Goal: Information Seeking & Learning: Learn about a topic

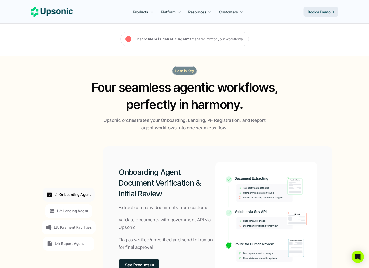
scroll to position [339, 0]
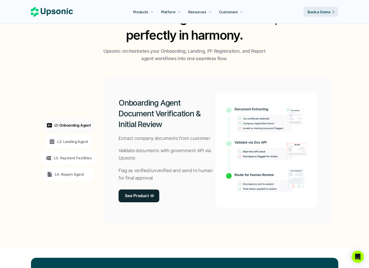
click at [68, 140] on p "L2: Landing Agent" at bounding box center [72, 141] width 31 height 5
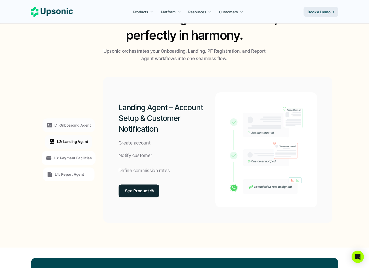
click at [68, 154] on div "L3: Payment Facilities" at bounding box center [69, 158] width 54 height 14
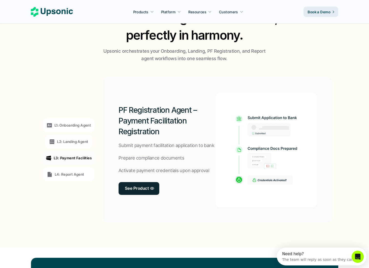
scroll to position [0, 0]
click at [68, 175] on p "L4: Report Agent" at bounding box center [69, 174] width 29 height 5
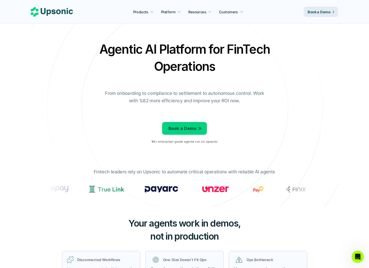
scroll to position [1, 0]
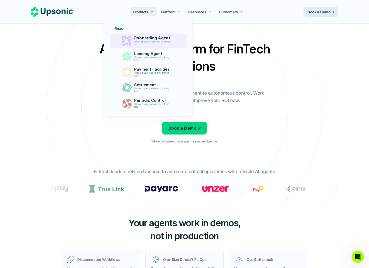
click at [142, 43] on p "Onboard your customers lightning fast" at bounding box center [153, 43] width 38 height 6
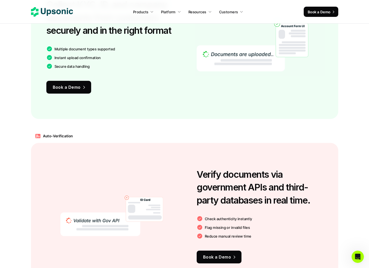
scroll to position [536, 0]
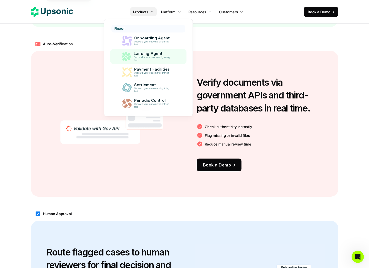
click at [148, 50] on link "Landing Agent Onboard your customers lightning fast" at bounding box center [148, 56] width 76 height 15
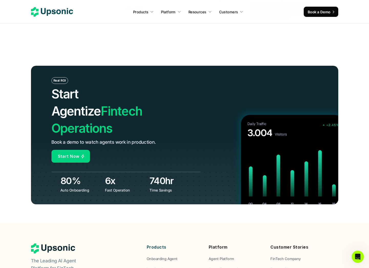
scroll to position [1873, 0]
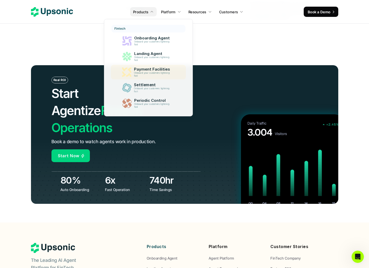
click at [141, 79] on link "Payment Facilities Onboard your customers lightning fast" at bounding box center [148, 72] width 75 height 15
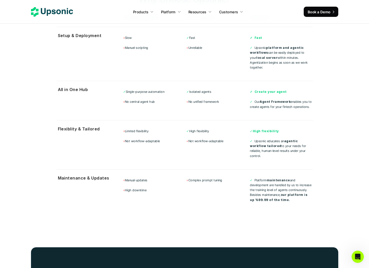
scroll to position [1863, 0]
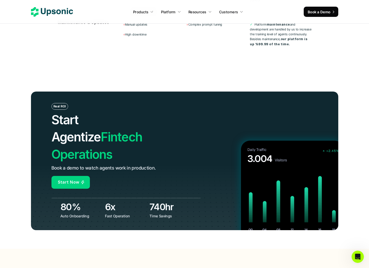
click at [57, 5] on nav "Products Platform Resources Customers Book a Demo" at bounding box center [184, 12] width 369 height 24
click at [58, 11] on icon at bounding box center [52, 11] width 42 height 9
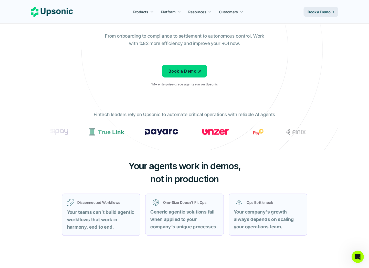
scroll to position [56, 0]
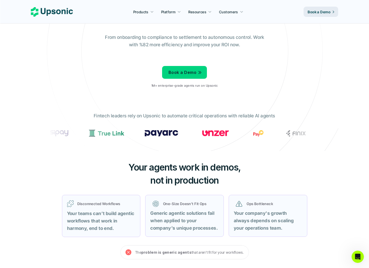
drag, startPoint x: 207, startPoint y: 122, endPoint x: 289, endPoint y: 139, distance: 84.8
click at [289, 139] on div "Fintech leaders rely on Upsonic to automate critical operations with reliable A…" at bounding box center [185, 128] width 282 height 39
click at [288, 140] on div at bounding box center [185, 135] width 274 height 18
drag, startPoint x: 292, startPoint y: 136, endPoint x: 163, endPoint y: 135, distance: 128.7
click at [163, 135] on div at bounding box center [215, 133] width 331 height 7
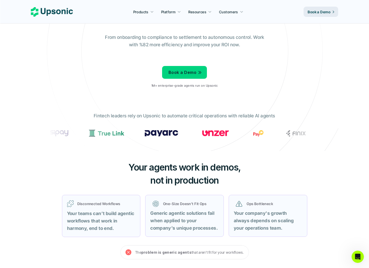
click at [124, 135] on img at bounding box center [106, 133] width 35 height 7
click at [166, 143] on div at bounding box center [185, 135] width 274 height 18
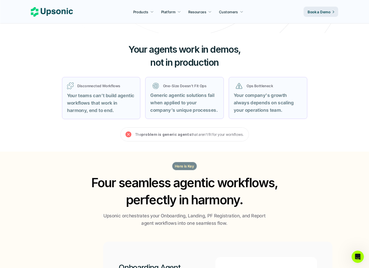
scroll to position [174, 0]
click at [178, 141] on div "The problem is generic agents that aren’t fit for your workflows." at bounding box center [184, 135] width 128 height 14
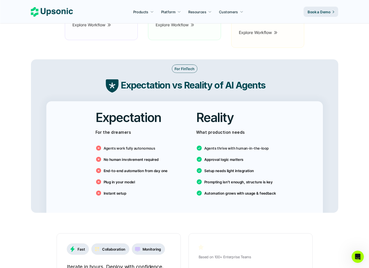
scroll to position [822, 0]
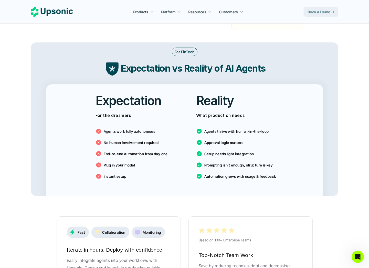
click at [312, 10] on p "Book a Demo" at bounding box center [319, 11] width 23 height 5
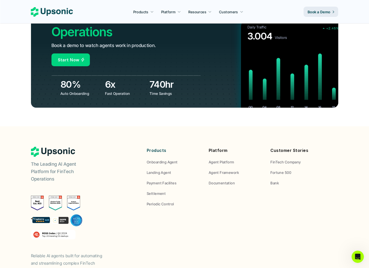
scroll to position [1870, 0]
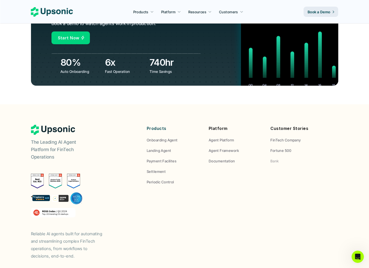
click at [276, 158] on p "Bank" at bounding box center [274, 160] width 8 height 5
click at [282, 148] on p "Fortune 500" at bounding box center [280, 150] width 21 height 5
click at [280, 125] on div "Customer Stories FinTech Company Fortune 500 Bank" at bounding box center [297, 144] width 54 height 39
click at [280, 137] on p "FinTech Company" at bounding box center [285, 139] width 30 height 5
click at [222, 137] on p "Agent Platform" at bounding box center [222, 139] width 26 height 5
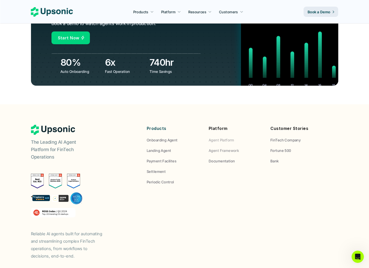
click at [226, 148] on p "Agent Framework" at bounding box center [224, 150] width 30 height 5
click at [225, 158] on p "Documentation" at bounding box center [222, 160] width 26 height 5
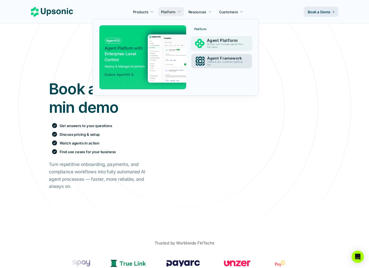
click at [210, 57] on p "Agent Framework" at bounding box center [226, 58] width 38 height 5
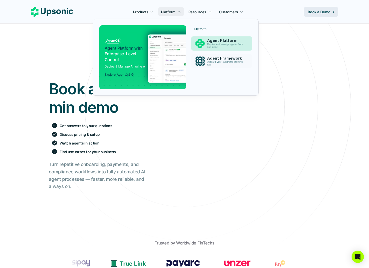
click at [223, 45] on p "Deploy and manage agents from one place" at bounding box center [226, 46] width 38 height 6
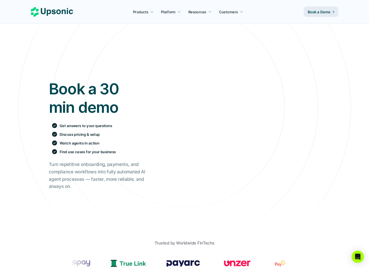
scroll to position [213, 0]
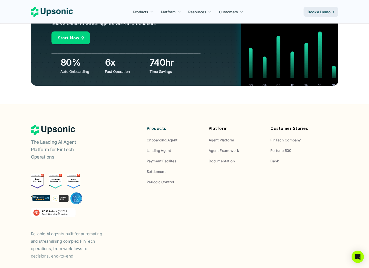
click at [48, 9] on use at bounding box center [52, 11] width 42 height 9
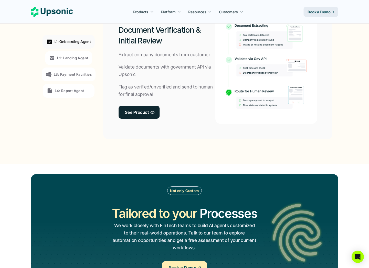
scroll to position [421, 0]
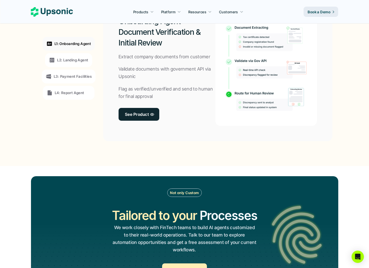
click at [84, 62] on p "L2: Landing Agent" at bounding box center [72, 59] width 31 height 5
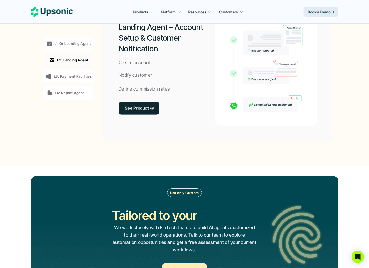
click at [83, 74] on p "L3: Payment Facilities" at bounding box center [73, 76] width 38 height 5
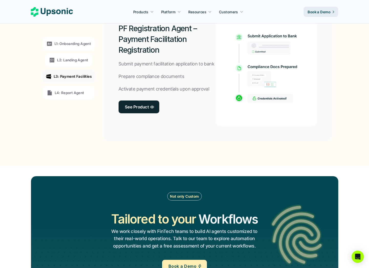
click at [82, 106] on div "L1: Onboarding Agent L2: Landing Agent L3: Payment Facilities L4: Report Agent" at bounding box center [69, 68] width 70 height 138
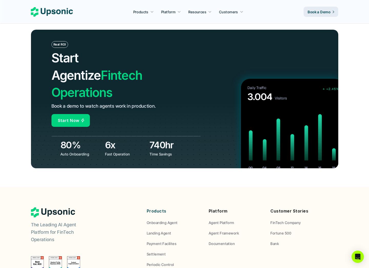
scroll to position [1789, 0]
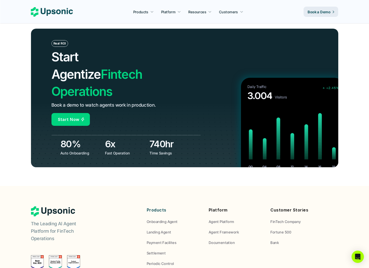
drag, startPoint x: 123, startPoint y: 109, endPoint x: 163, endPoint y: 137, distance: 48.3
click at [163, 137] on div "Real ROI Start Agentize Fintech Operations Book a demo to watch agents work in …" at bounding box center [184, 98] width 307 height 139
click at [163, 137] on div at bounding box center [184, 135] width 368 height 64
click at [71, 113] on link "Start Now" at bounding box center [70, 119] width 38 height 13
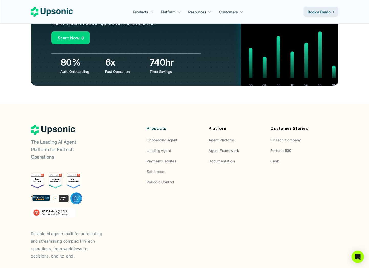
click at [159, 146] on div "Products Onboarding Agent Landing Agent Payment Facilites Settlement Periodic C…" at bounding box center [174, 155] width 54 height 60
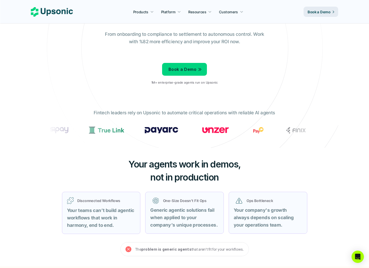
scroll to position [0, 0]
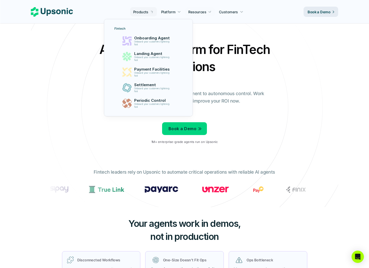
click at [137, 10] on p "Products" at bounding box center [140, 11] width 15 height 5
click at [144, 105] on p "Onboard your customers lightning fast" at bounding box center [153, 106] width 38 height 6
